Goal: Browse casually

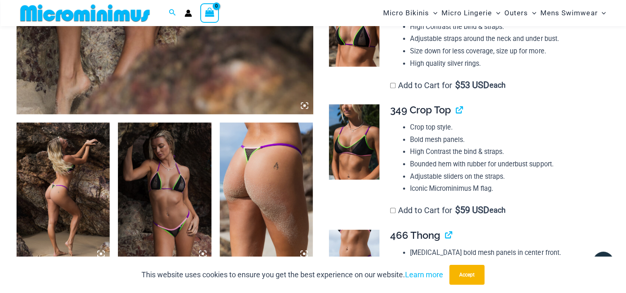
scroll to position [268, 0]
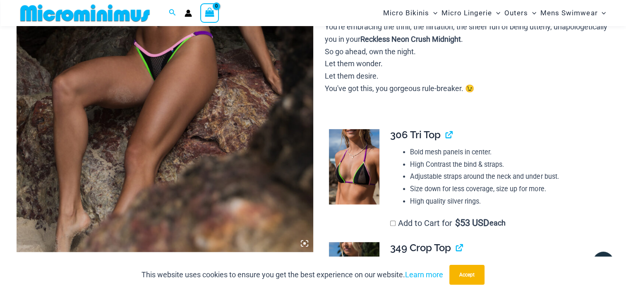
click at [174, 172] on img at bounding box center [165, 29] width 296 height 444
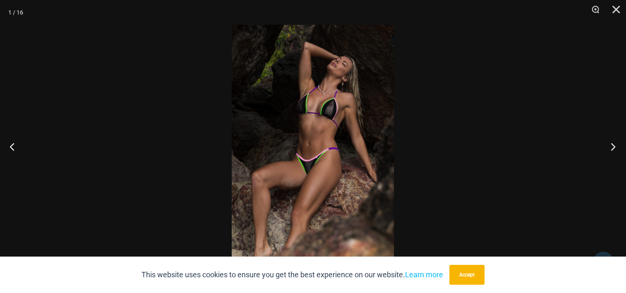
click at [612, 148] on button "Next" at bounding box center [610, 146] width 31 height 41
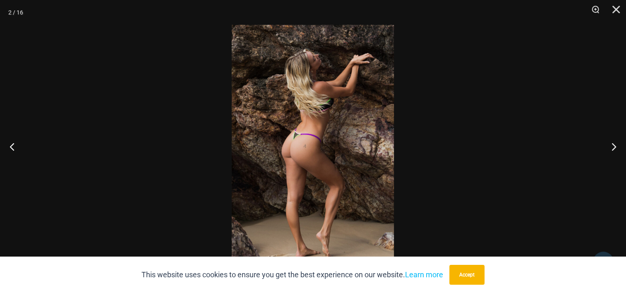
click at [370, 162] on img at bounding box center [313, 146] width 162 height 243
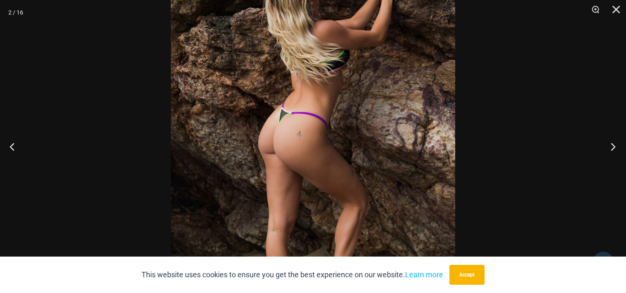
click at [614, 153] on button "Next" at bounding box center [610, 146] width 31 height 41
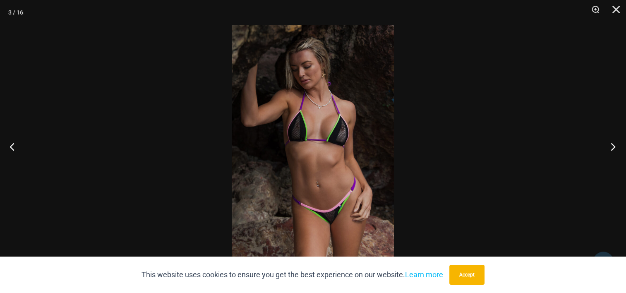
click at [614, 153] on button "Next" at bounding box center [610, 146] width 31 height 41
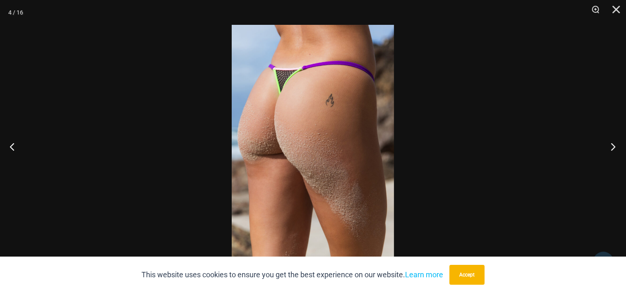
click at [614, 153] on button "Next" at bounding box center [610, 146] width 31 height 41
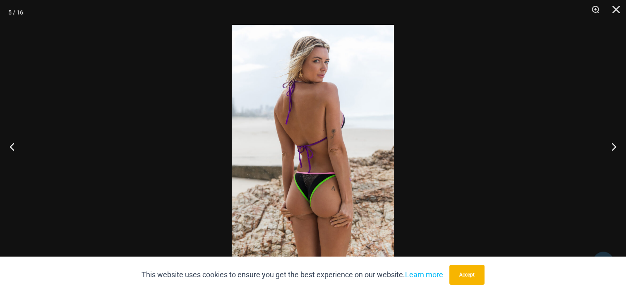
click at [301, 191] on img at bounding box center [313, 146] width 162 height 243
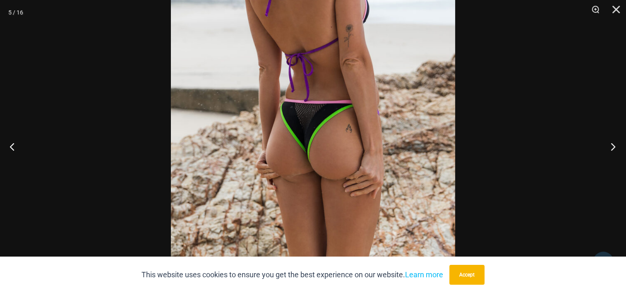
click at [613, 147] on button "Next" at bounding box center [610, 146] width 31 height 41
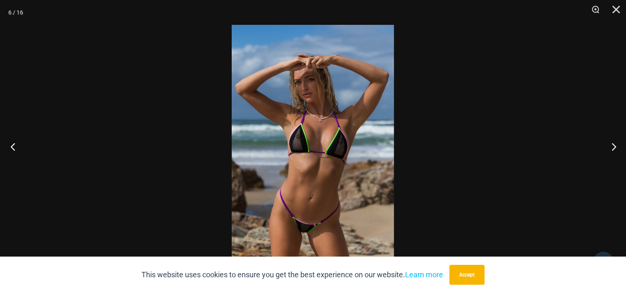
click at [15, 147] on button "Previous" at bounding box center [15, 146] width 31 height 41
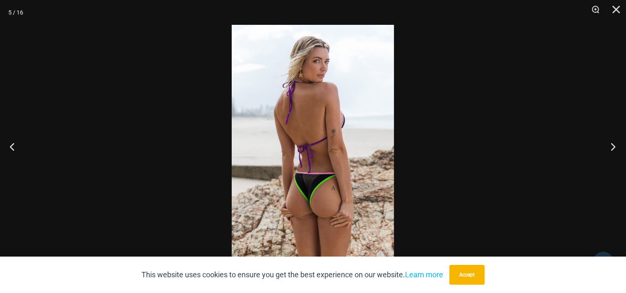
click at [617, 149] on button "Next" at bounding box center [610, 146] width 31 height 41
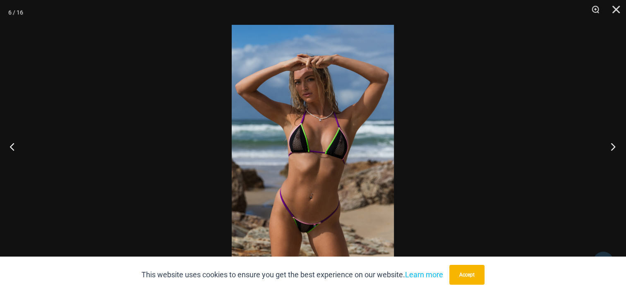
click at [617, 149] on button "Next" at bounding box center [610, 146] width 31 height 41
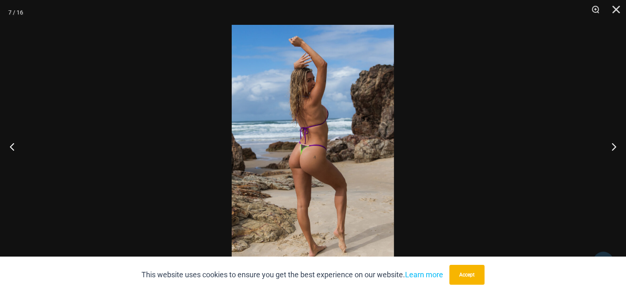
click at [344, 197] on img at bounding box center [313, 146] width 162 height 243
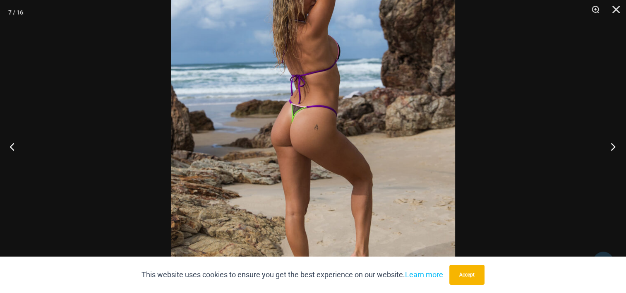
click at [614, 148] on button "Next" at bounding box center [610, 146] width 31 height 41
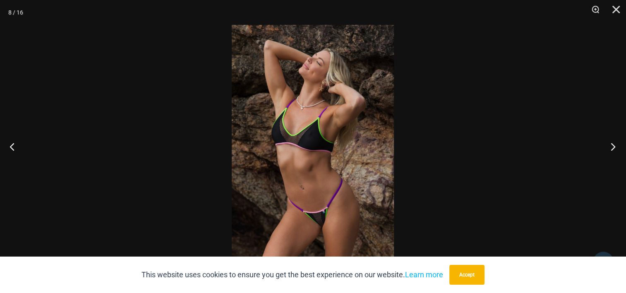
click at [614, 148] on button "Next" at bounding box center [610, 146] width 31 height 41
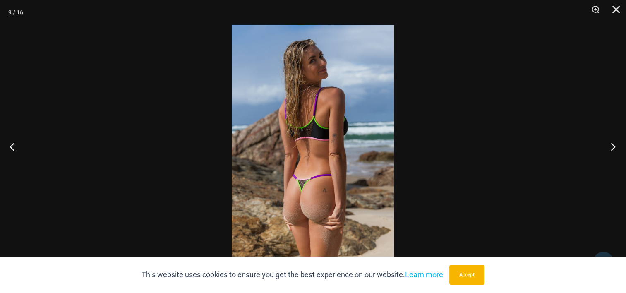
click at [614, 148] on button "Next" at bounding box center [610, 146] width 31 height 41
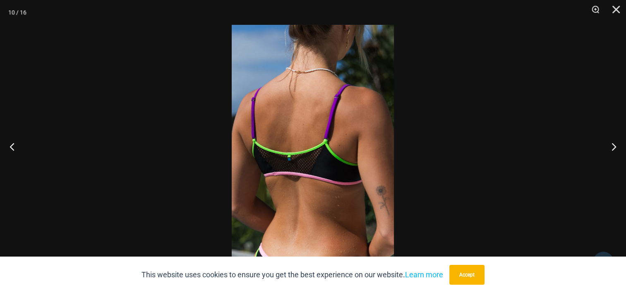
click at [347, 178] on img at bounding box center [313, 146] width 162 height 243
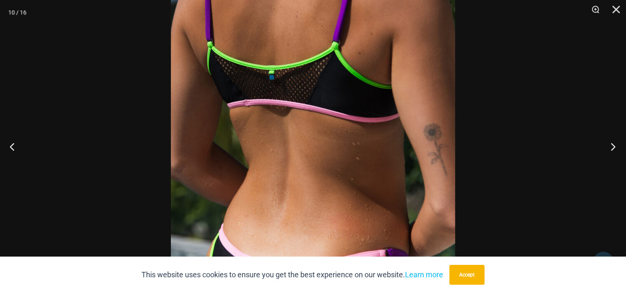
click at [615, 146] on button "Next" at bounding box center [610, 146] width 31 height 41
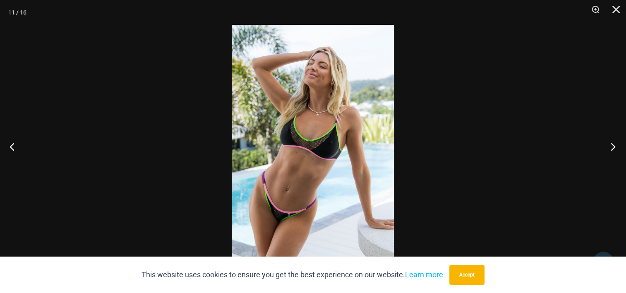
click at [615, 146] on button "Next" at bounding box center [610, 146] width 31 height 41
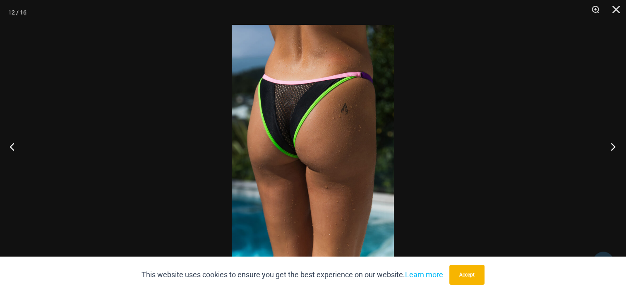
click at [615, 146] on button "Next" at bounding box center [610, 146] width 31 height 41
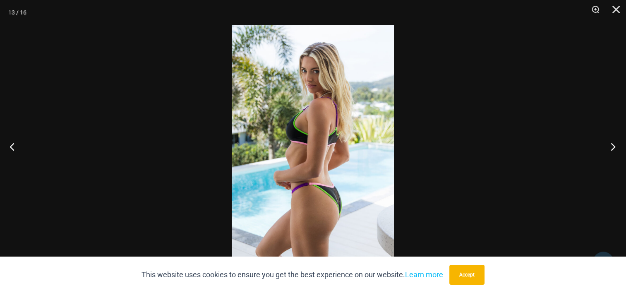
click at [615, 146] on button "Next" at bounding box center [610, 146] width 31 height 41
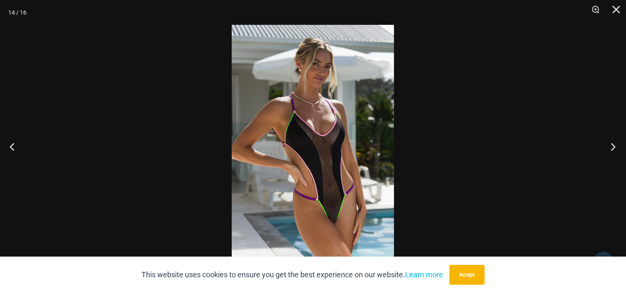
click at [615, 146] on button "Next" at bounding box center [610, 146] width 31 height 41
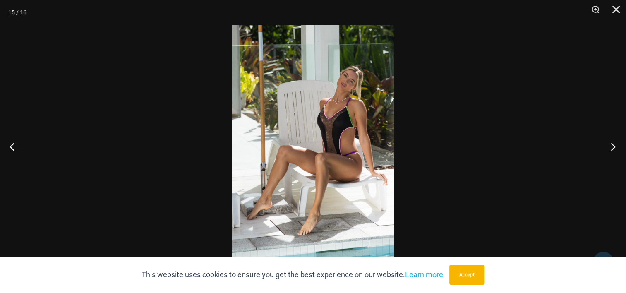
click at [615, 146] on button "Next" at bounding box center [610, 146] width 31 height 41
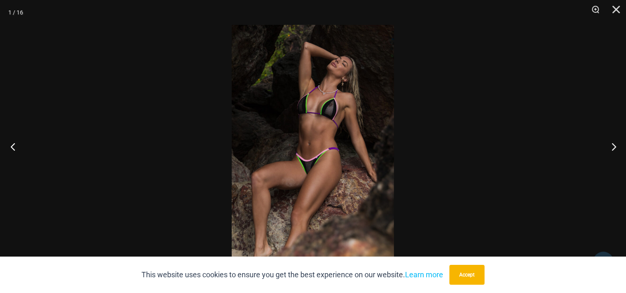
click at [10, 150] on button "Previous" at bounding box center [15, 146] width 31 height 41
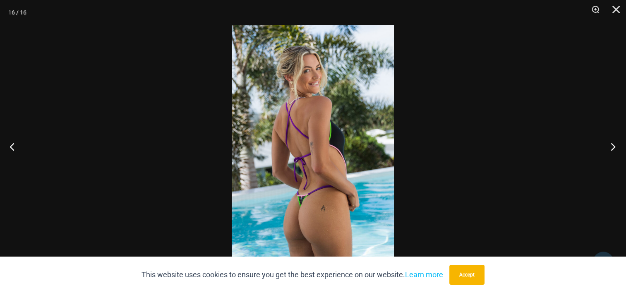
click at [614, 148] on button "Next" at bounding box center [610, 146] width 31 height 41
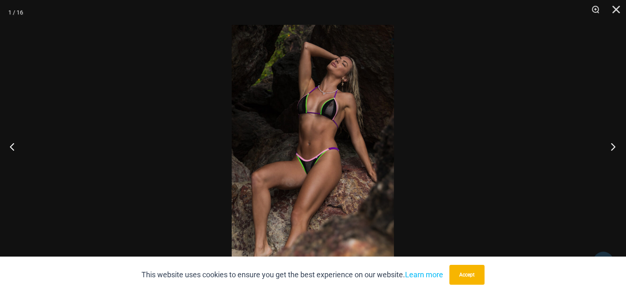
click at [614, 148] on button "Next" at bounding box center [610, 146] width 31 height 41
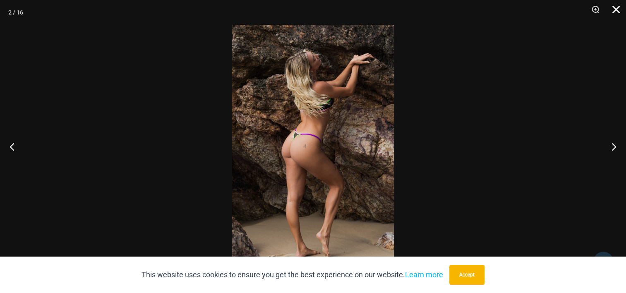
click at [614, 7] on button "Close" at bounding box center [612, 12] width 21 height 25
